Goal: Information Seeking & Learning: Learn about a topic

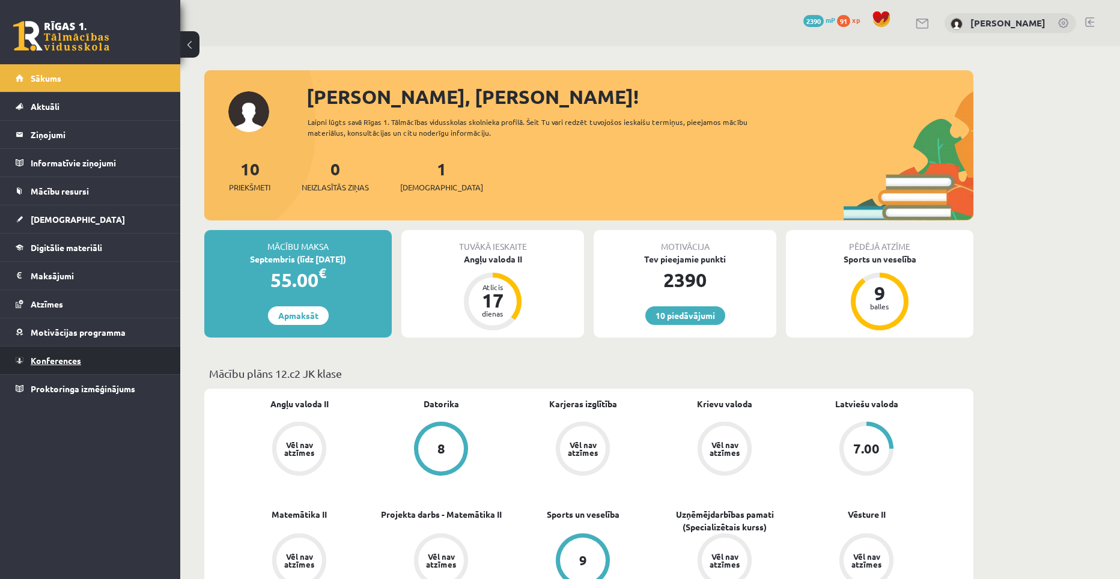
click at [64, 356] on span "Konferences" at bounding box center [56, 360] width 50 height 11
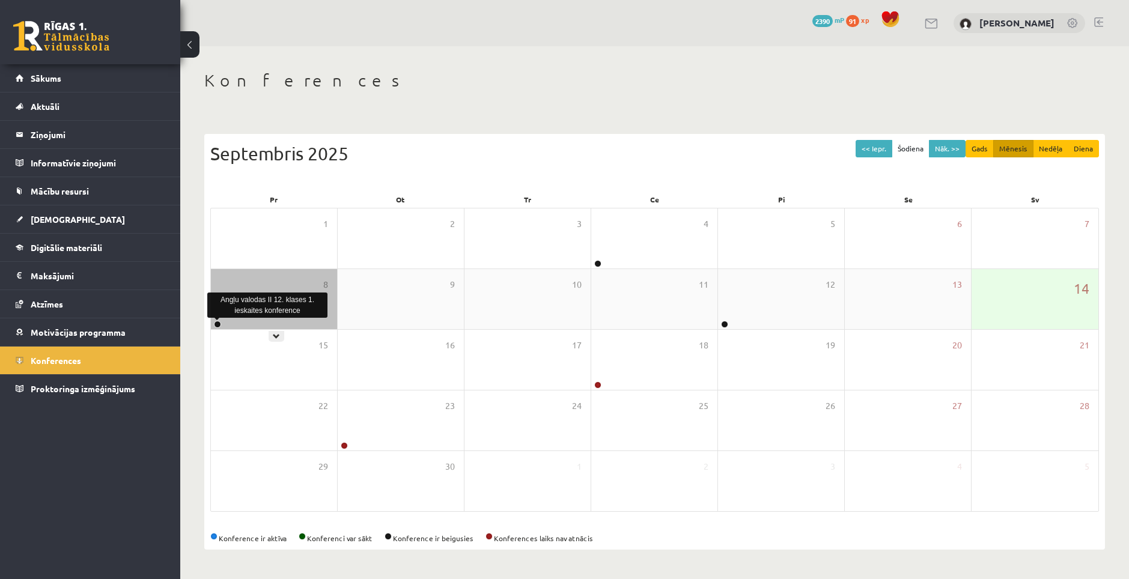
click at [216, 322] on link at bounding box center [217, 324] width 7 height 7
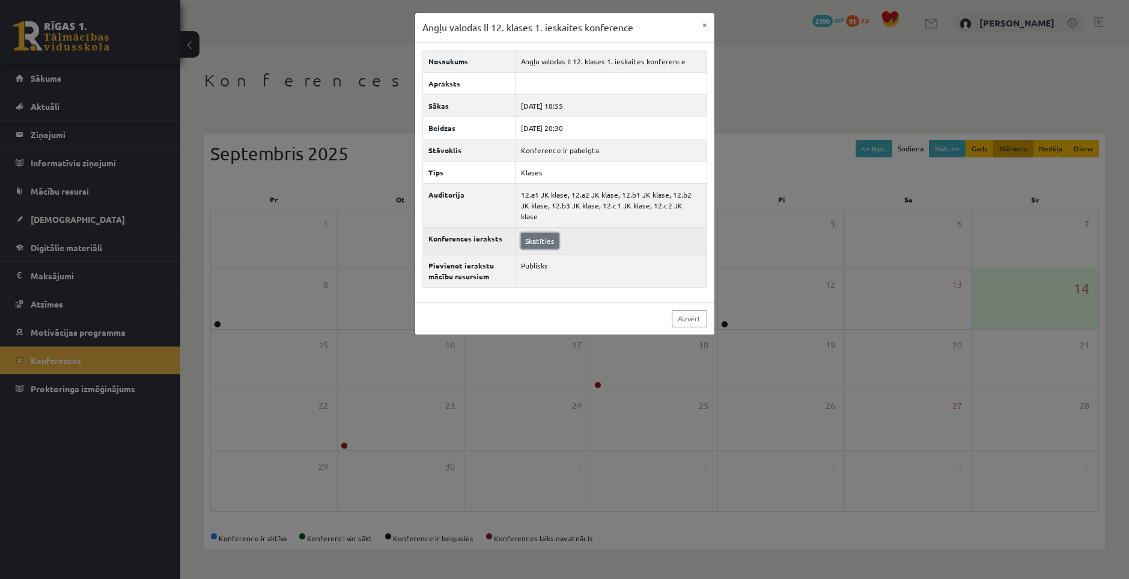
click at [537, 233] on link "Skatīties" at bounding box center [540, 241] width 38 height 16
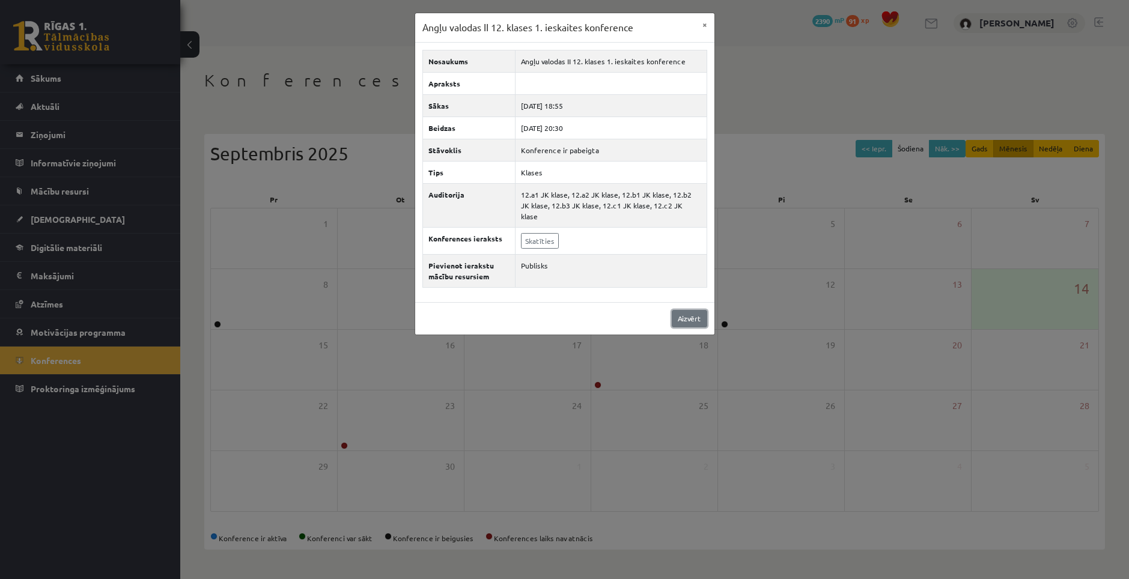
click at [688, 310] on link "Aizvērt" at bounding box center [689, 318] width 35 height 17
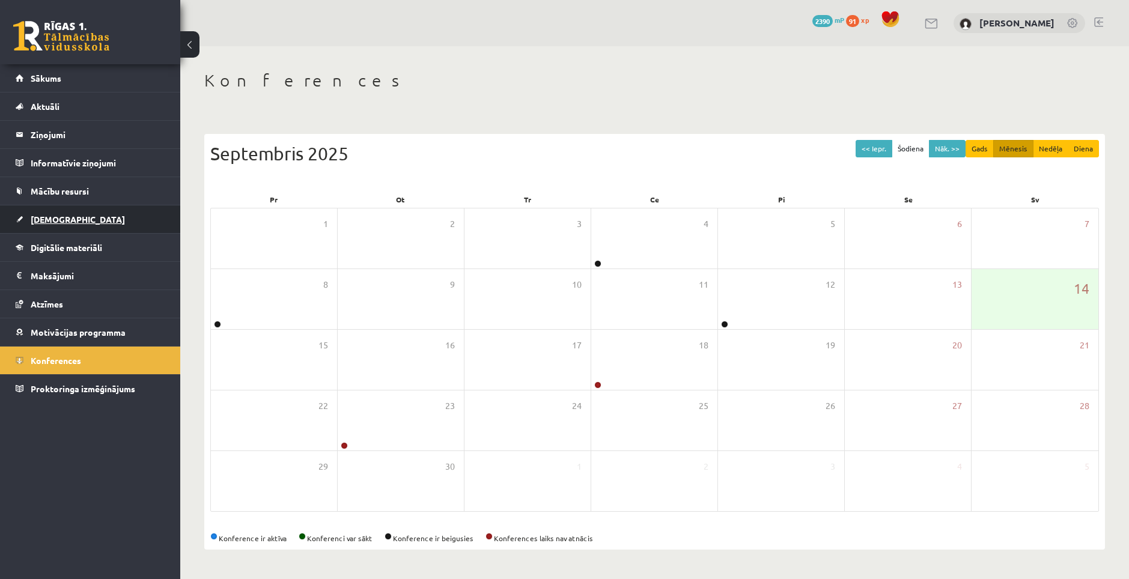
click at [45, 223] on span "[DEMOGRAPHIC_DATA]" at bounding box center [78, 219] width 94 height 11
